Goal: Transaction & Acquisition: Purchase product/service

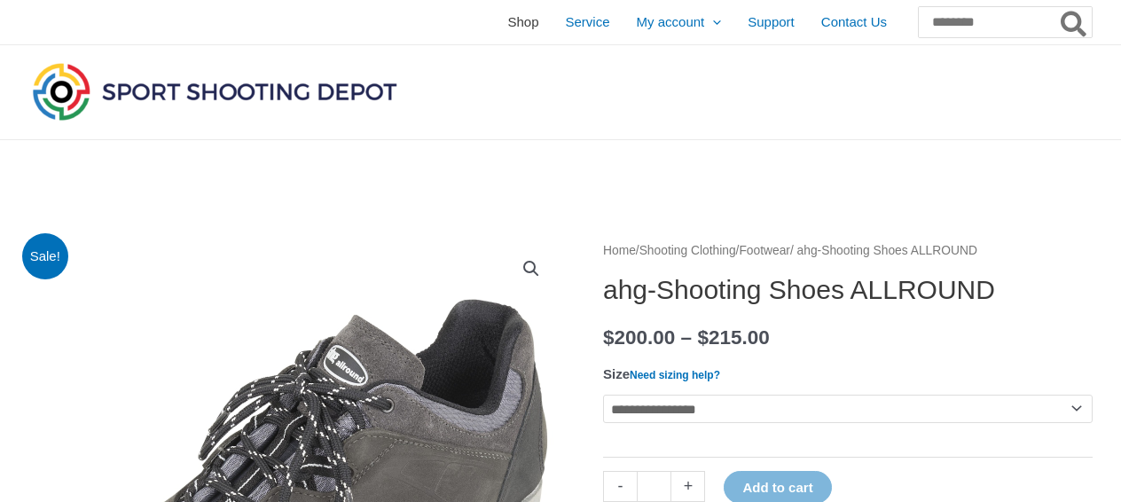
click at [507, 20] on span "Shop" at bounding box center [522, 22] width 31 height 44
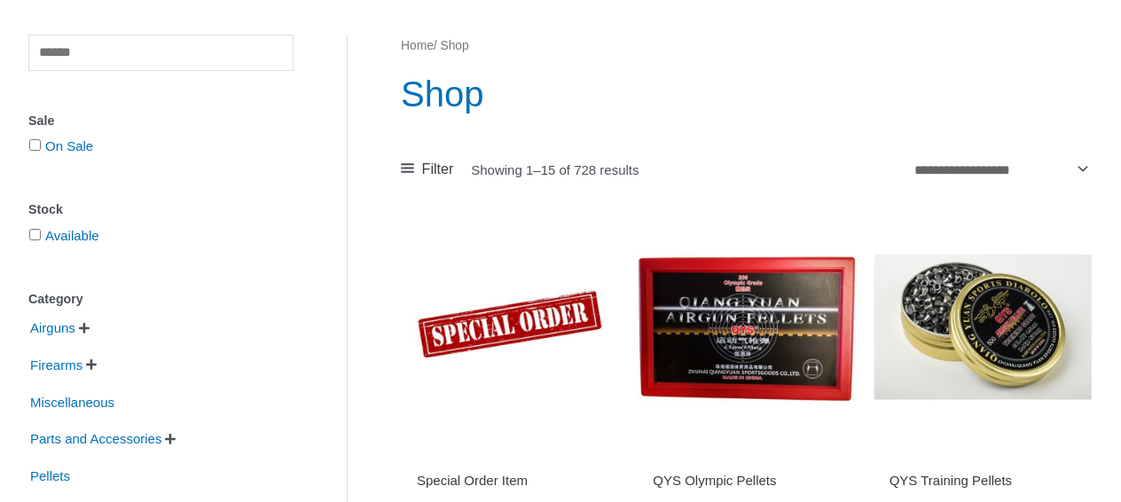
scroll to position [169, 0]
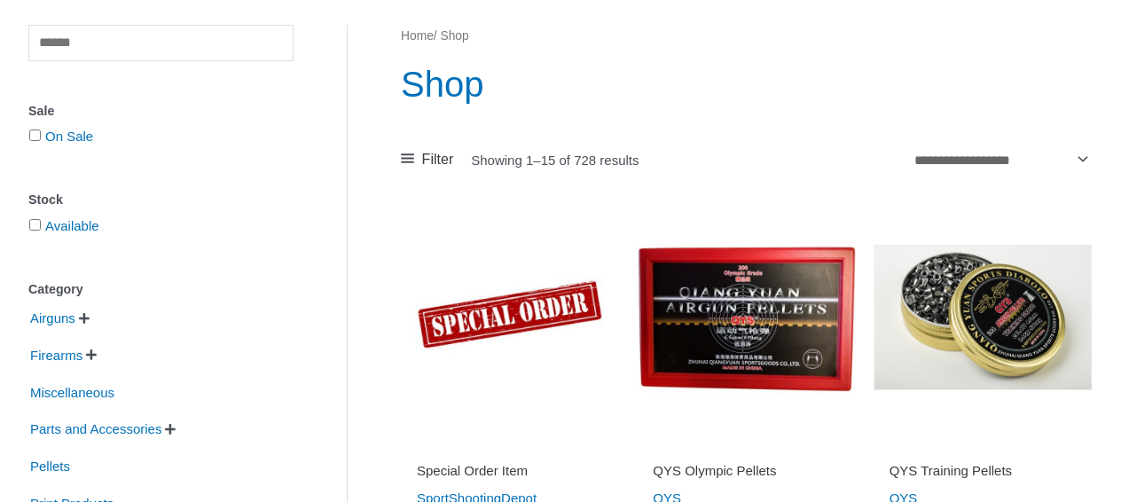
drag, startPoint x: 1121, startPoint y: 45, endPoint x: 1127, endPoint y: 62, distance: 18.0
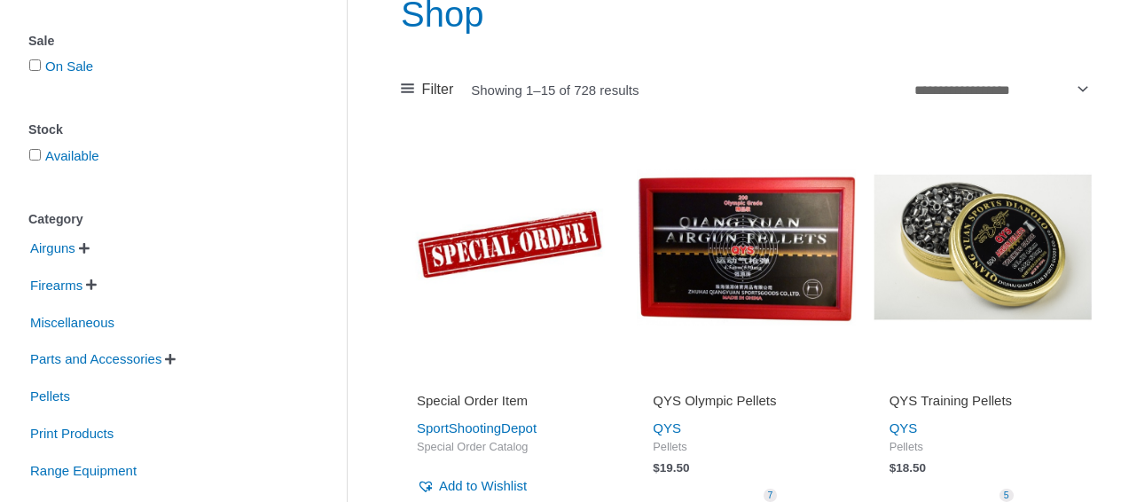
scroll to position [254, 0]
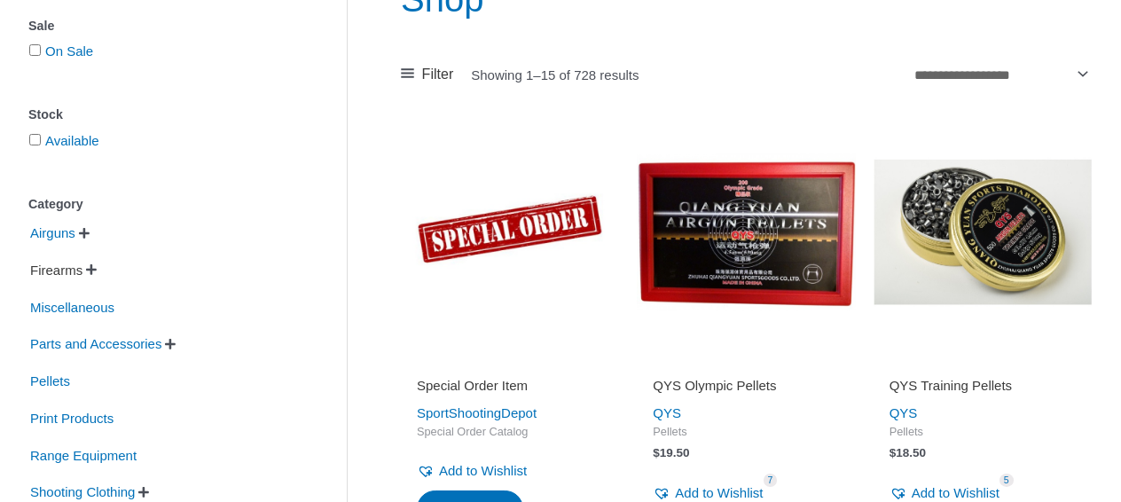
click at [53, 267] on span "Firearms" at bounding box center [56, 271] width 56 height 30
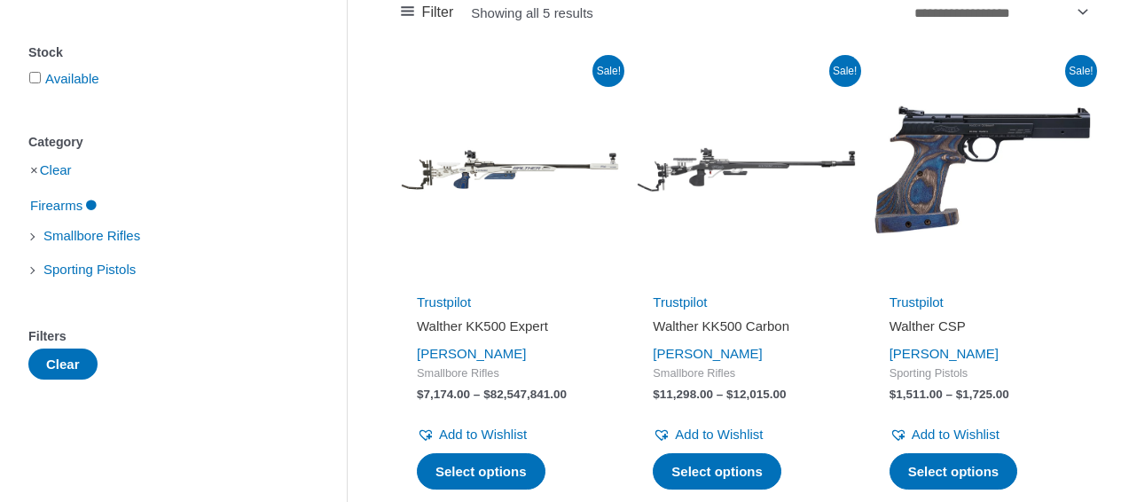
scroll to position [318, 0]
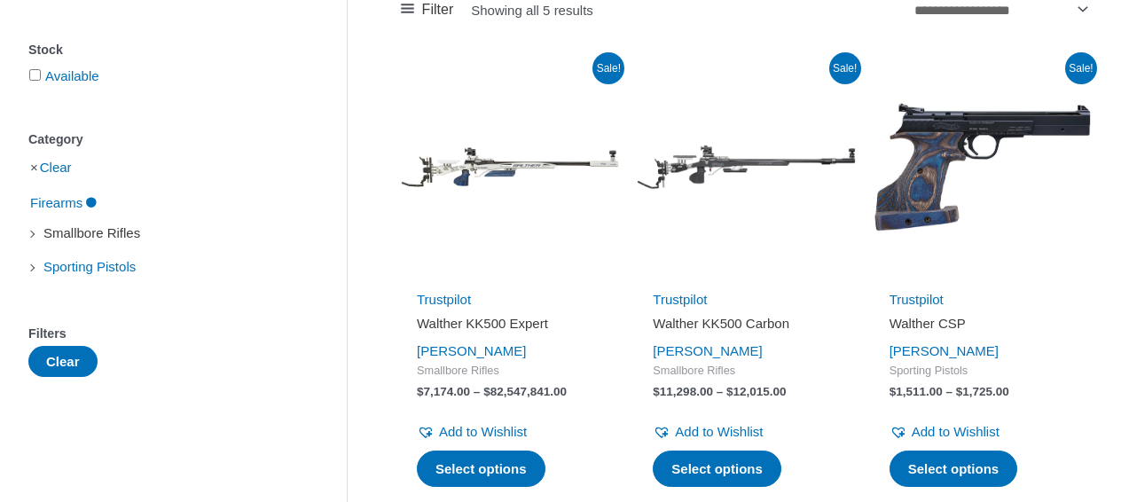
click at [127, 229] on span "Smallbore Rifles" at bounding box center [92, 233] width 100 height 30
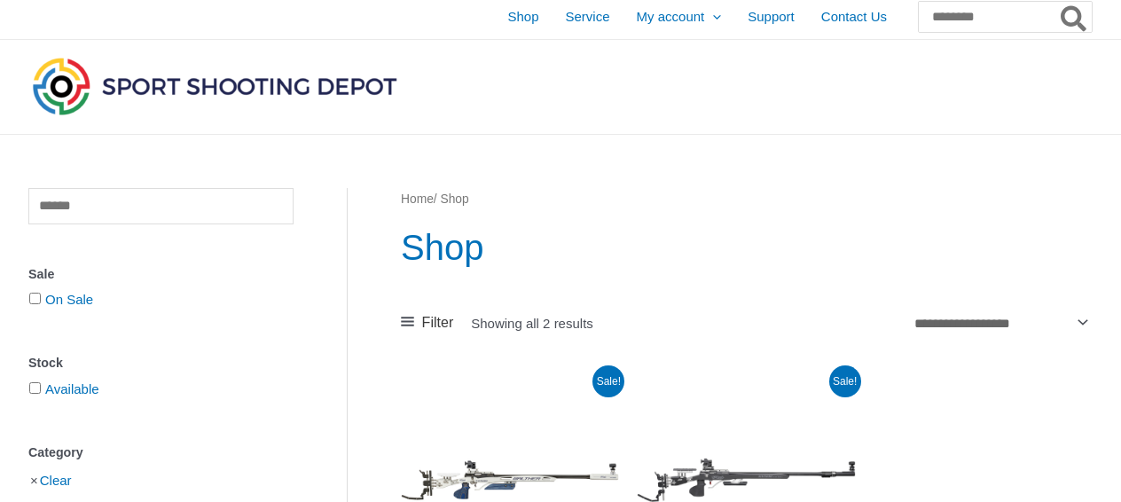
scroll to position [4, 0]
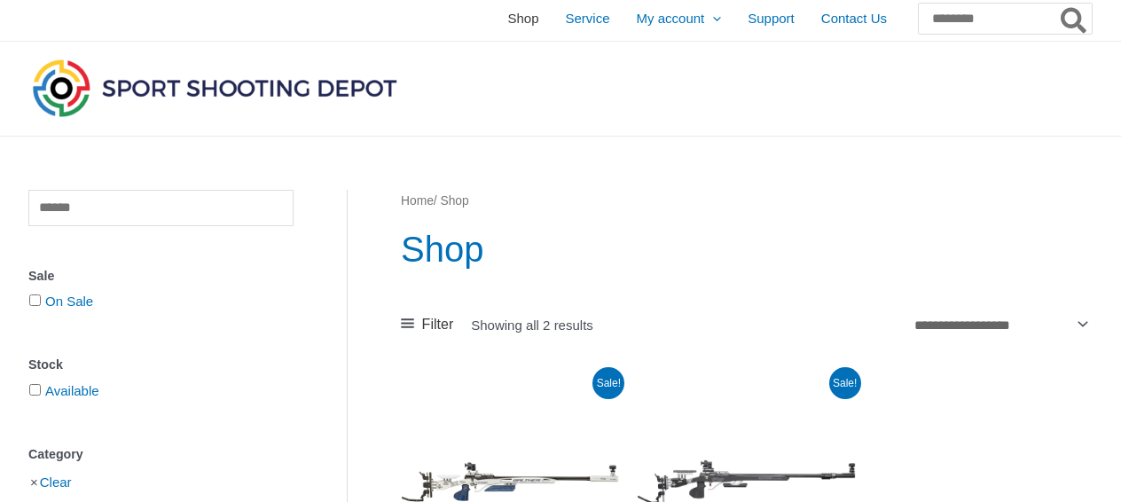
click at [507, 20] on span "Shop" at bounding box center [522, 18] width 31 height 44
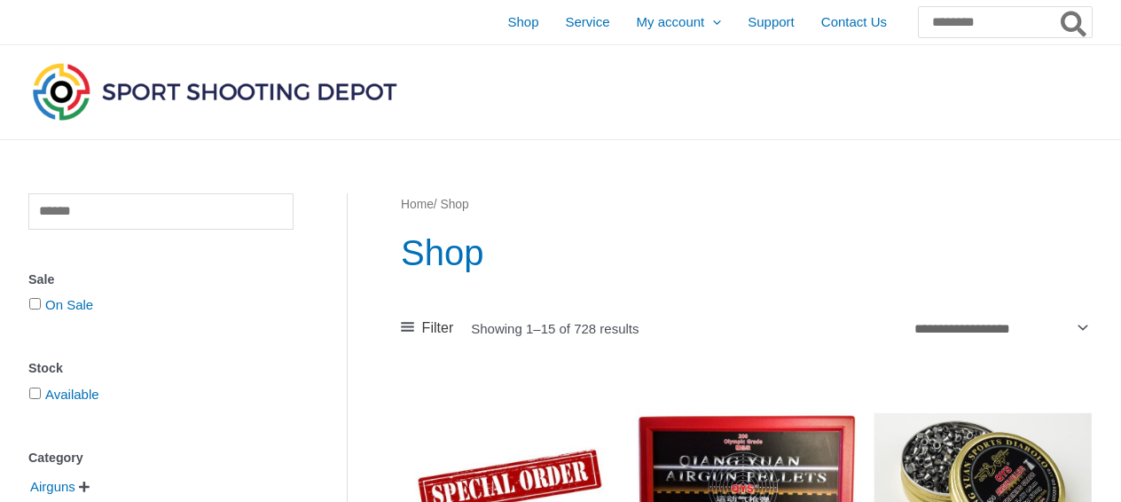
click at [96, 34] on div at bounding box center [140, 22] width 224 height 44
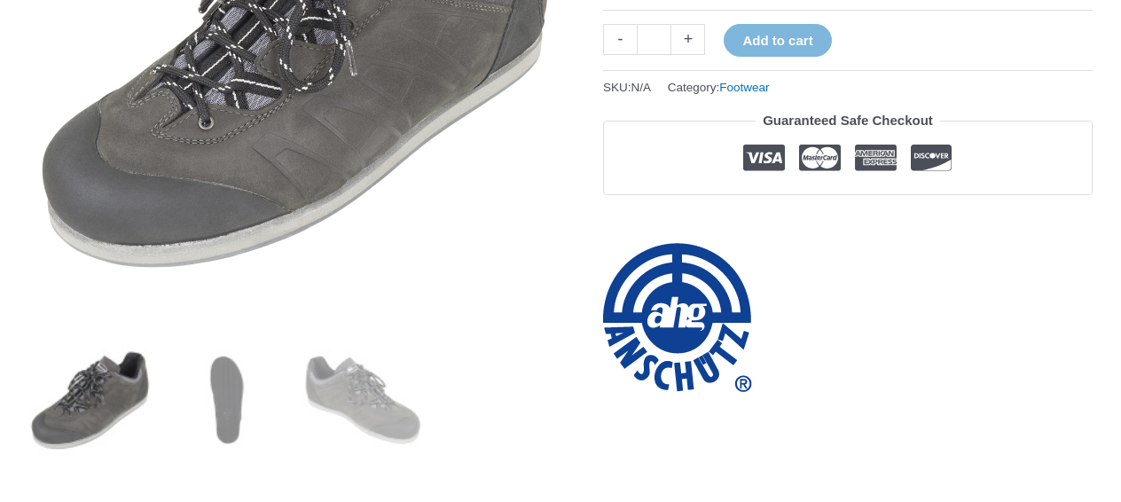
scroll to position [461, 0]
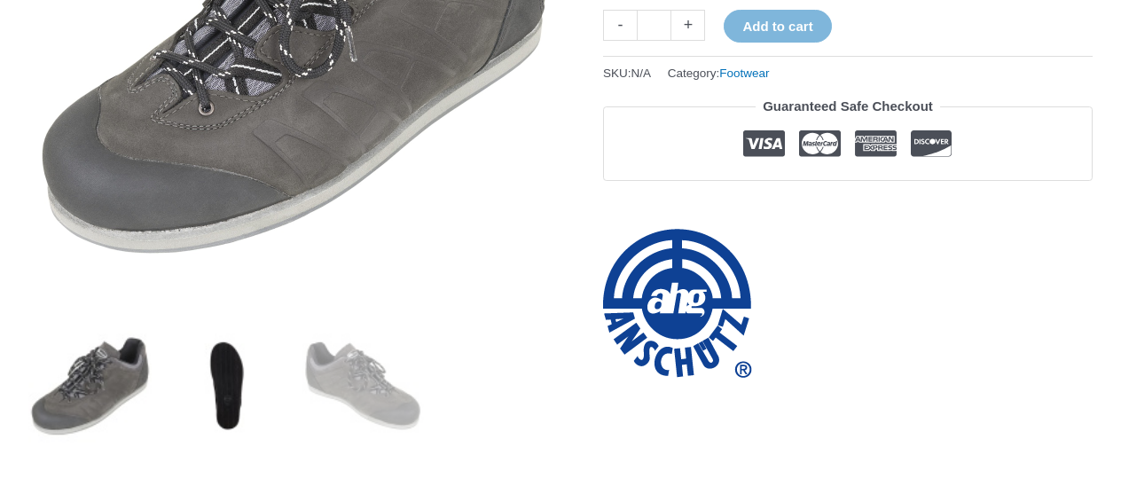
click at [221, 377] on img at bounding box center [226, 385] width 123 height 123
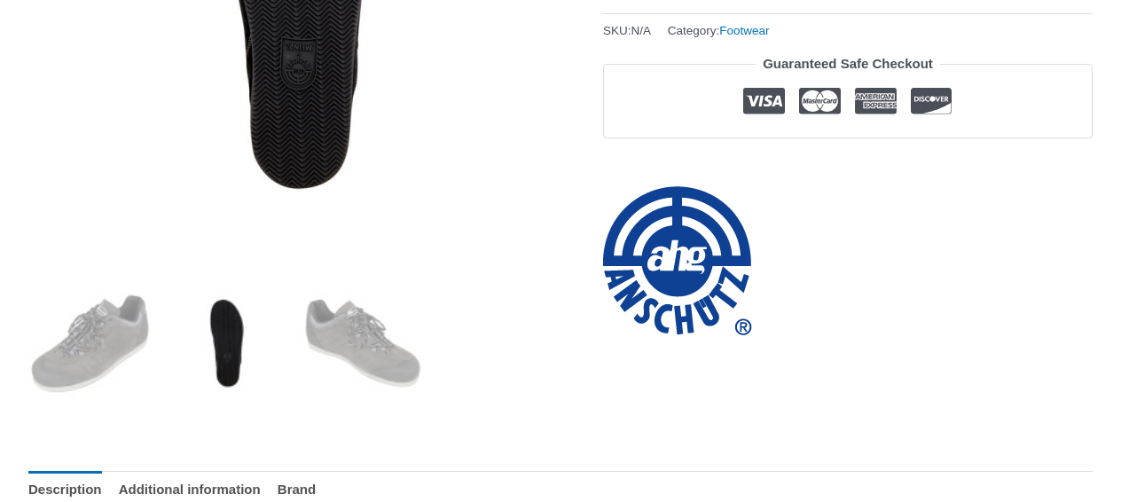
scroll to position [527, 0]
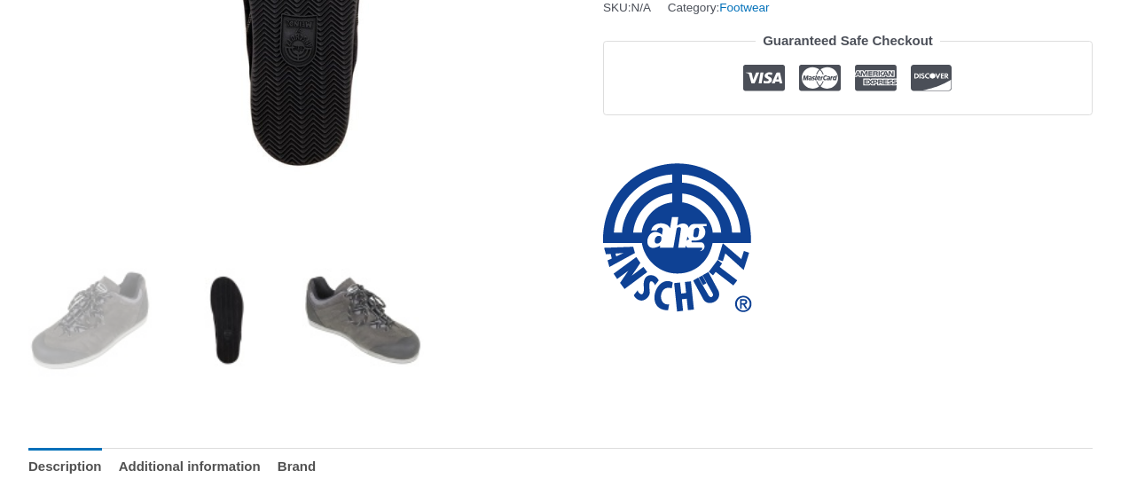
click at [348, 321] on img at bounding box center [363, 319] width 123 height 123
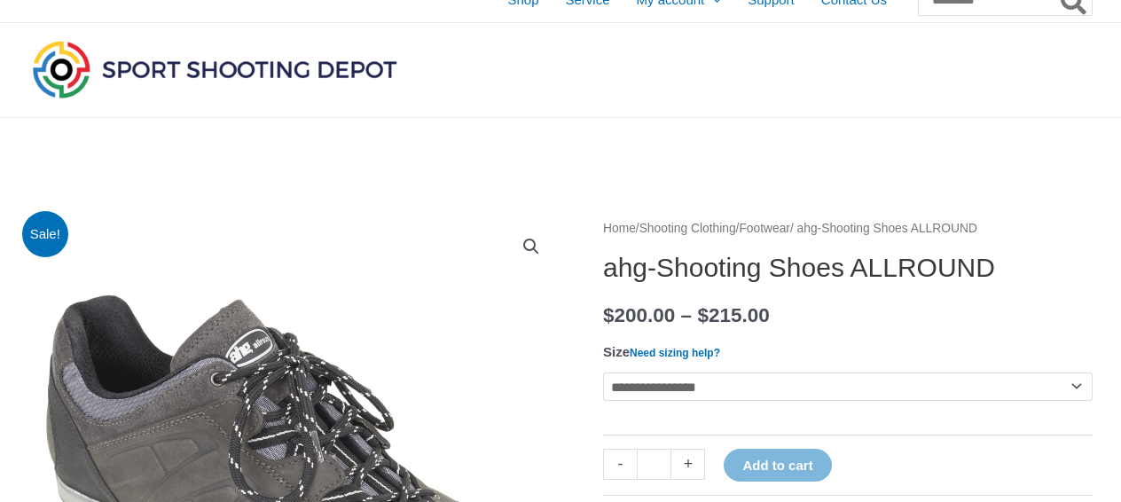
scroll to position [0, 0]
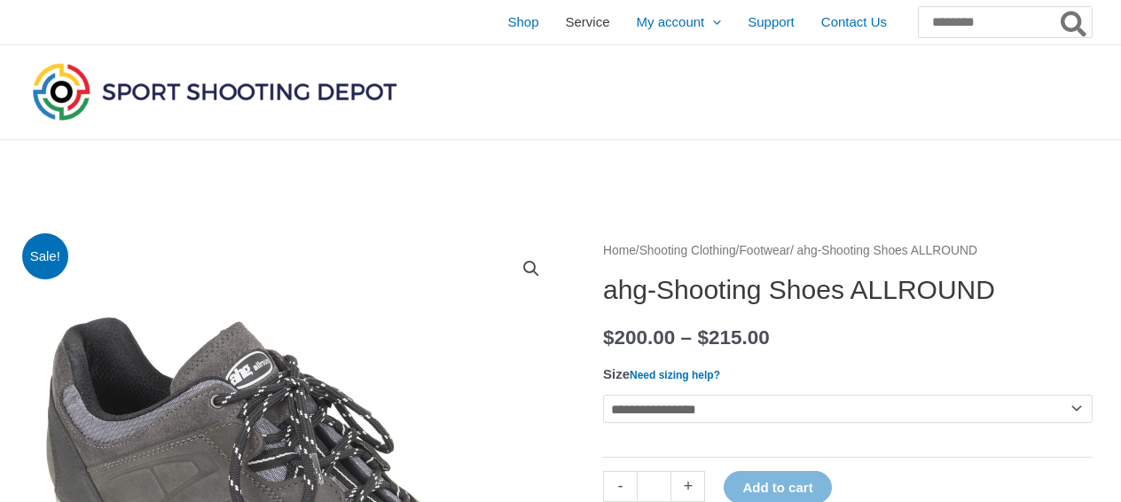
click at [566, 18] on span "Service" at bounding box center [588, 22] width 44 height 44
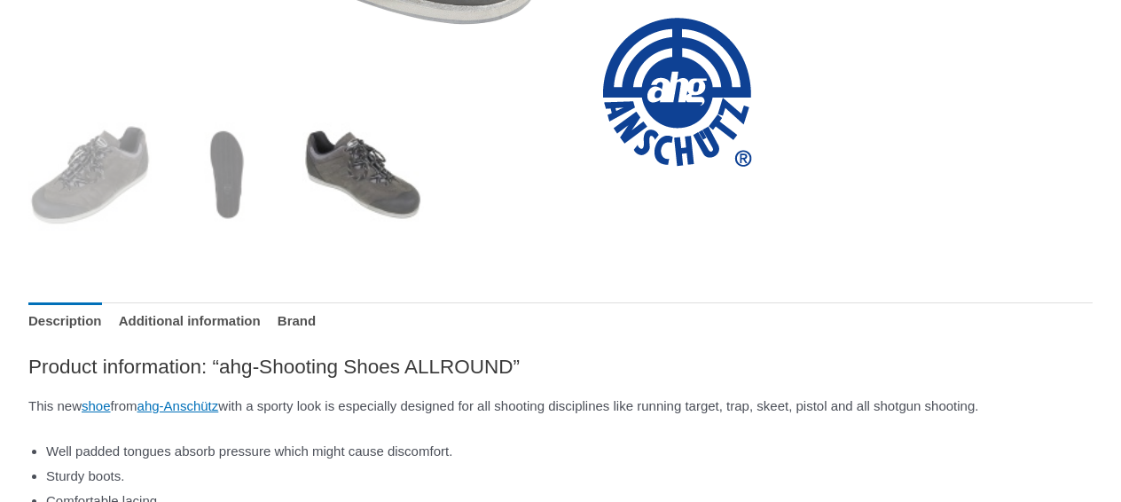
scroll to position [700, 0]
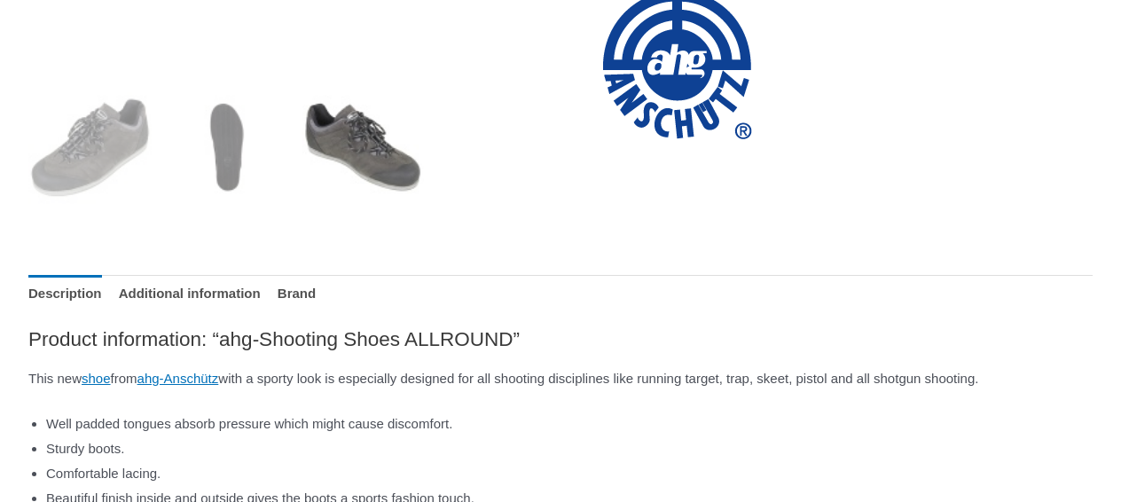
drag, startPoint x: 1107, startPoint y: 144, endPoint x: 1105, endPoint y: 157, distance: 13.4
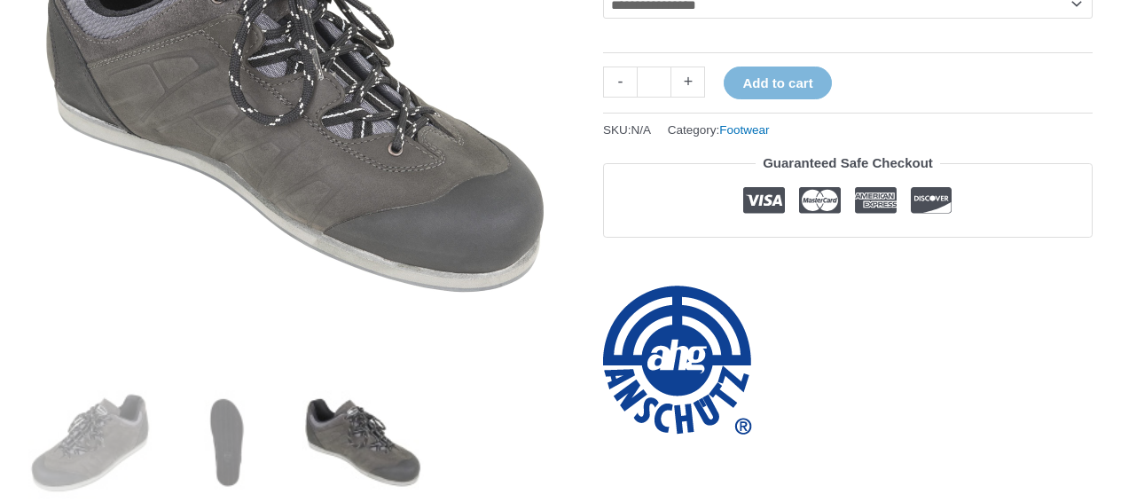
scroll to position [308, 0]
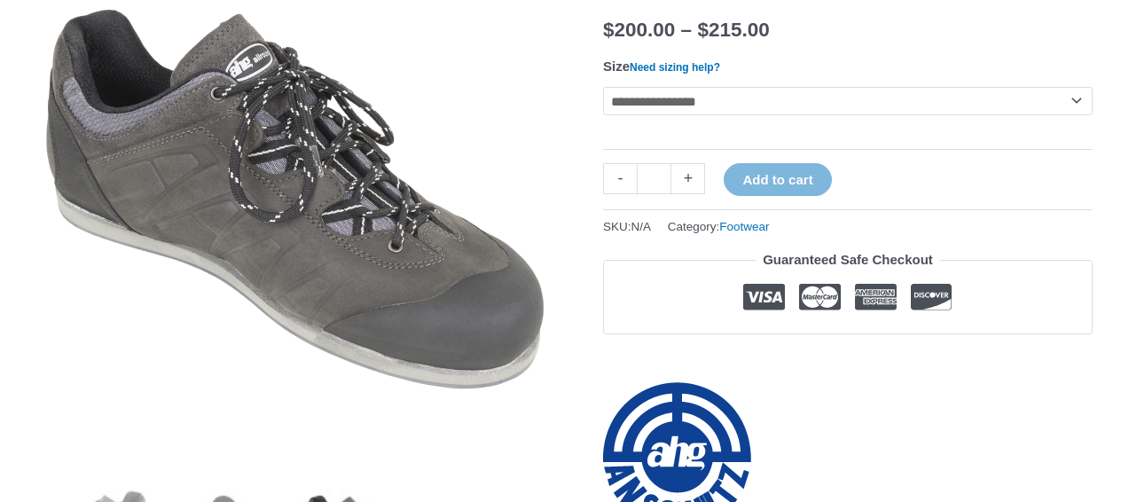
click at [696, 105] on select "**********" at bounding box center [848, 101] width 490 height 28
select select "**"
click at [603, 87] on select "**********" at bounding box center [848, 101] width 490 height 28
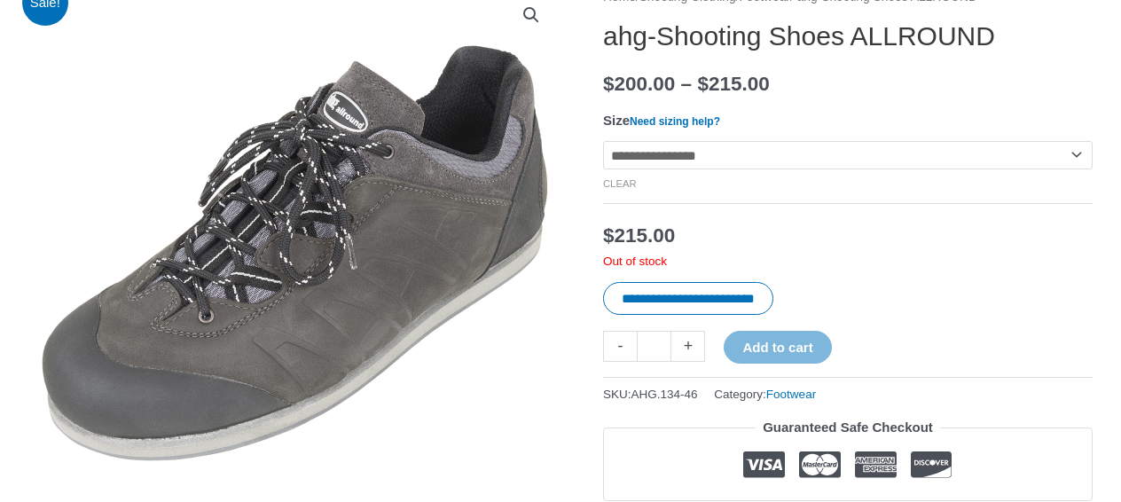
scroll to position [39, 0]
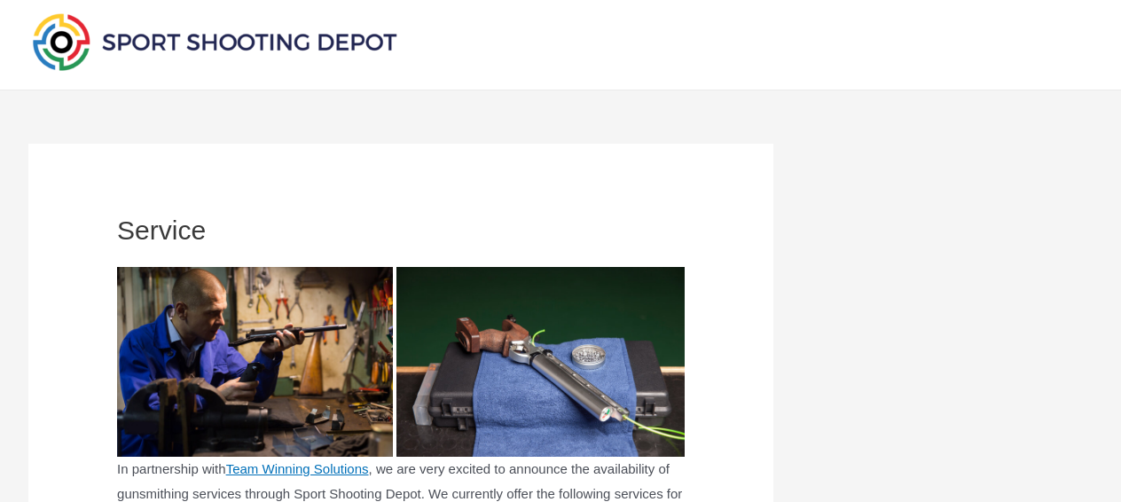
scroll to position [14, 0]
